Goal: Information Seeking & Learning: Learn about a topic

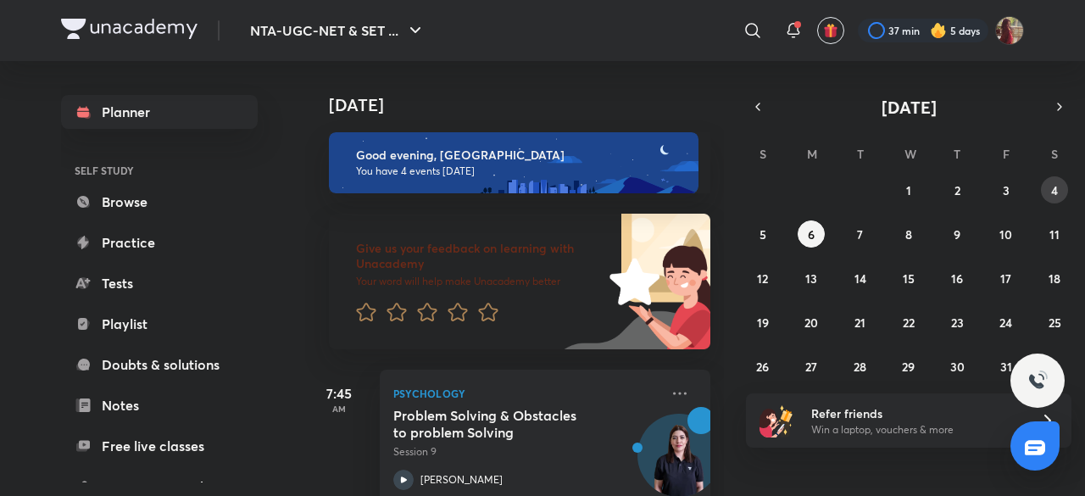
click at [1046, 177] on div "28 29 30 1 2 3 4 5 6 7 8 9 10 11 12 13 14 15 16 17 18 19 20 21 22 23 24 25 26 2…" at bounding box center [909, 277] width 326 height 203
click at [1051, 187] on abbr "4" at bounding box center [1054, 190] width 7 height 16
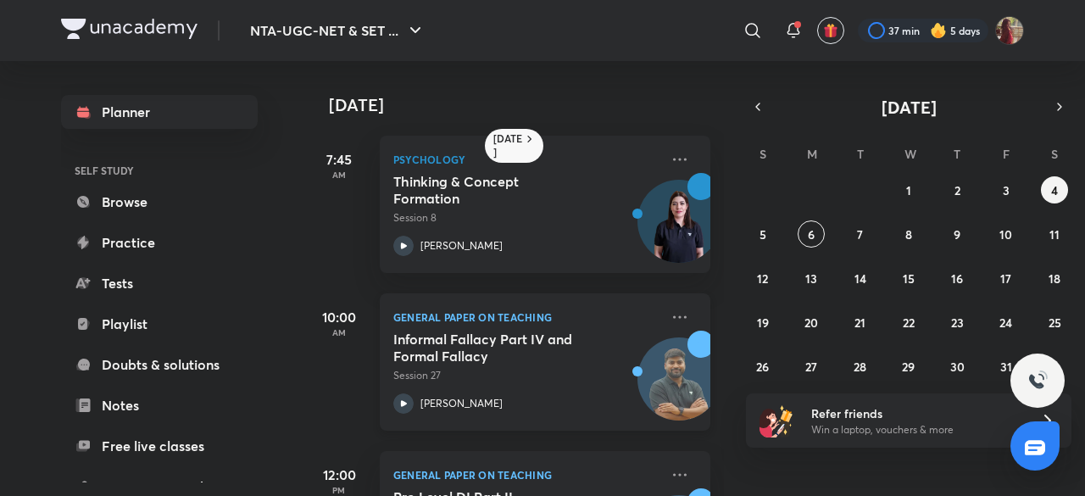
scroll to position [277, 0]
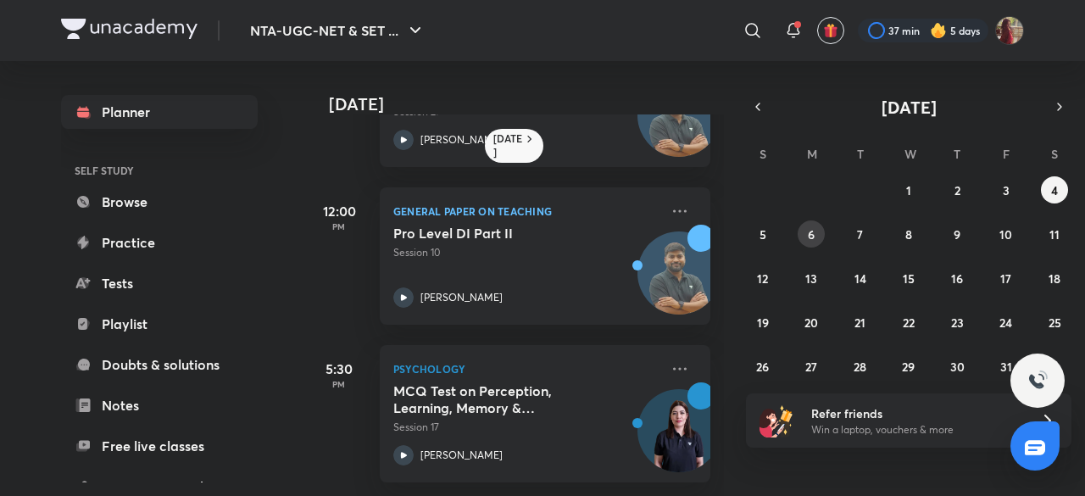
click at [814, 232] on abbr "6" at bounding box center [811, 234] width 7 height 16
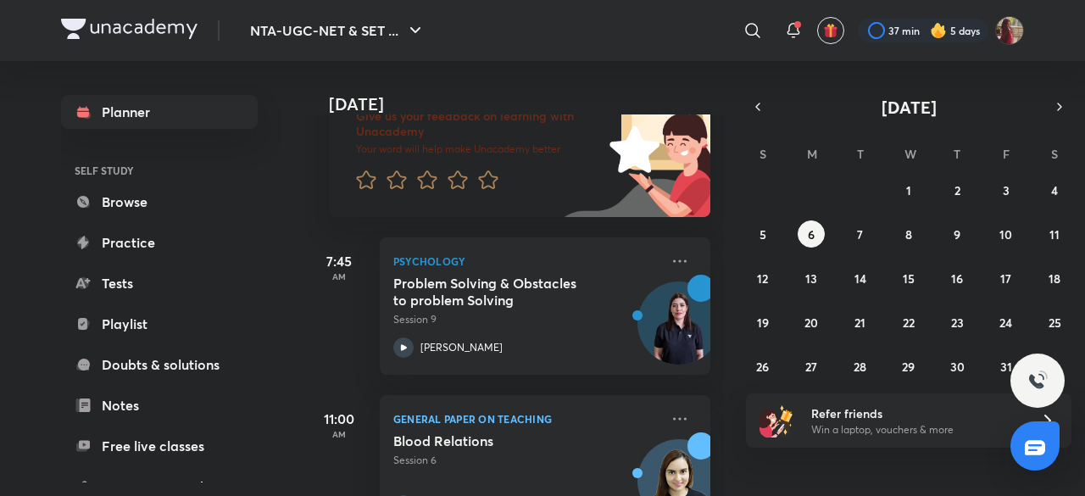
scroll to position [134, 0]
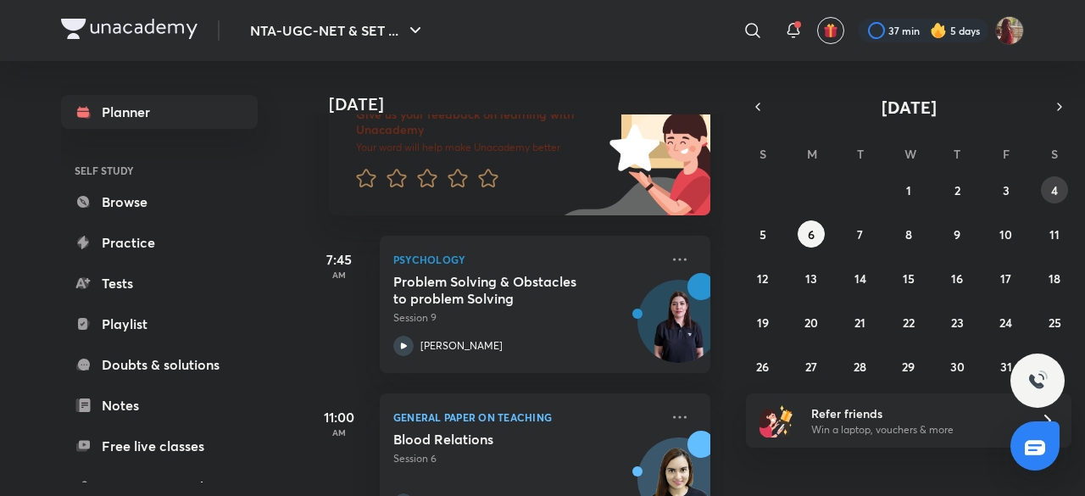
click at [1045, 191] on button "4" at bounding box center [1054, 189] width 27 height 27
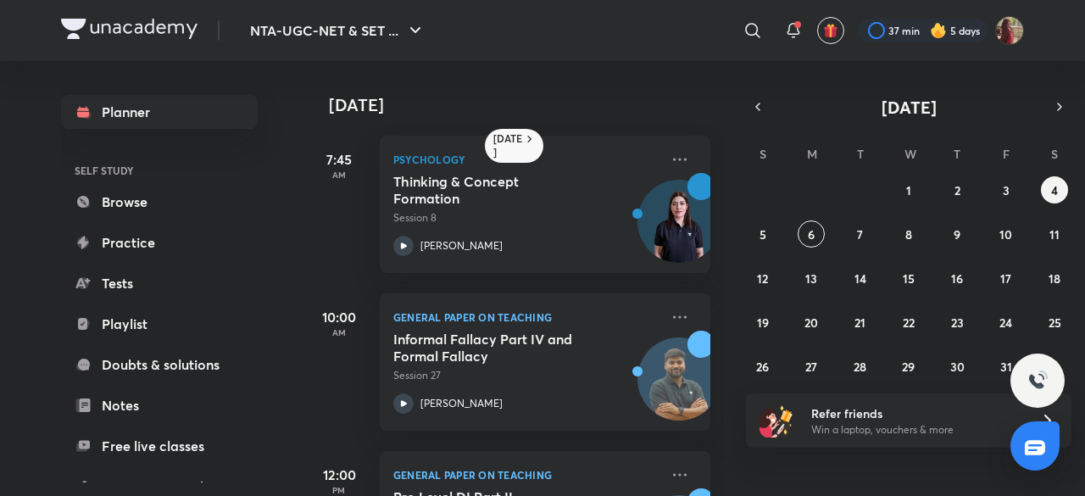
click at [822, 223] on div "28 29 30 1 2 3 4 5 6 7 8 9 10 11 12 13 14 15 16 17 18 19 20 21 22 23 24 25 26 2…" at bounding box center [909, 277] width 326 height 203
click at [810, 227] on abbr "6" at bounding box center [811, 234] width 7 height 16
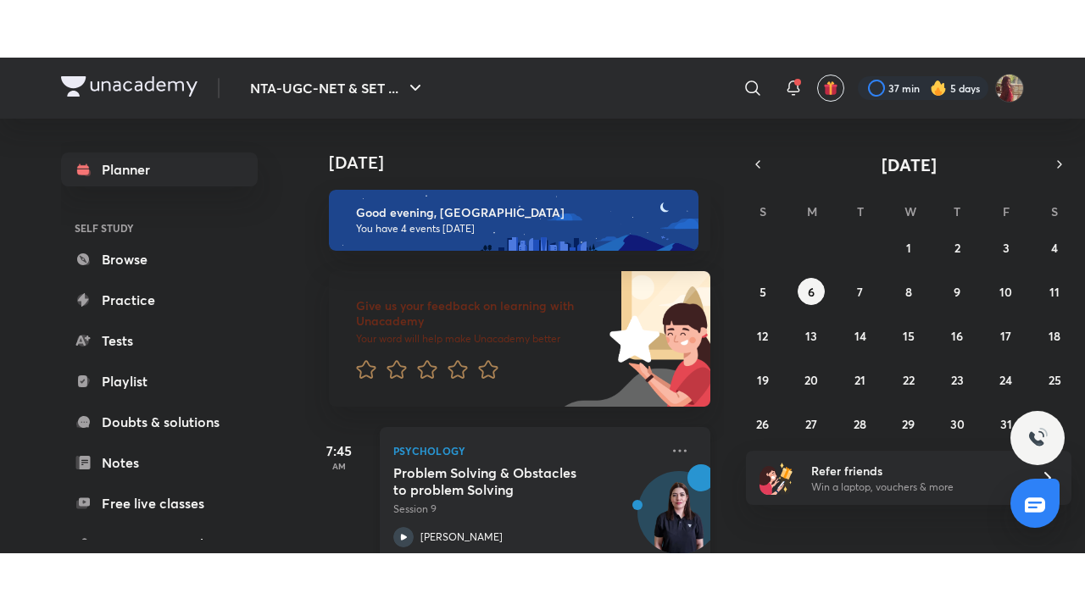
scroll to position [93, 0]
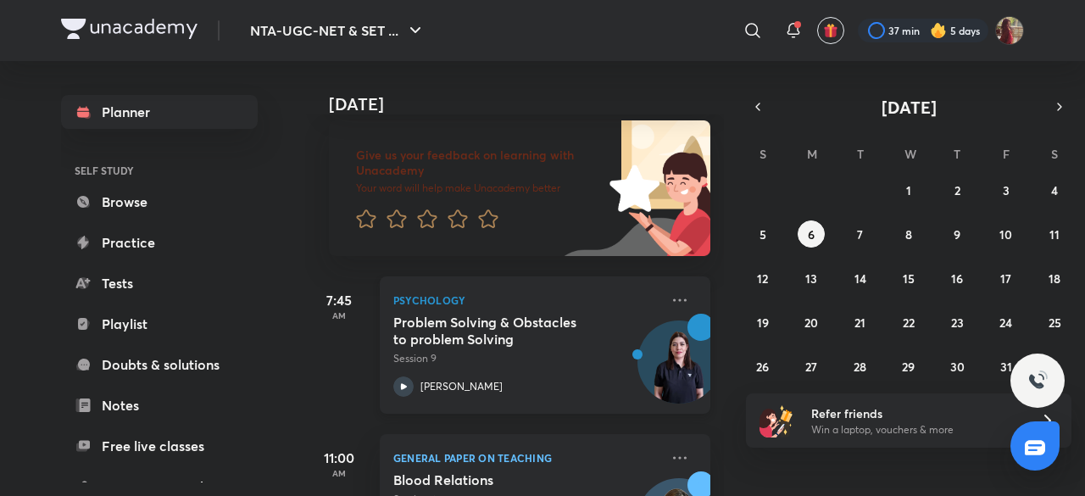
click at [407, 384] on icon at bounding box center [403, 386] width 20 height 20
